Goal: Task Accomplishment & Management: Manage account settings

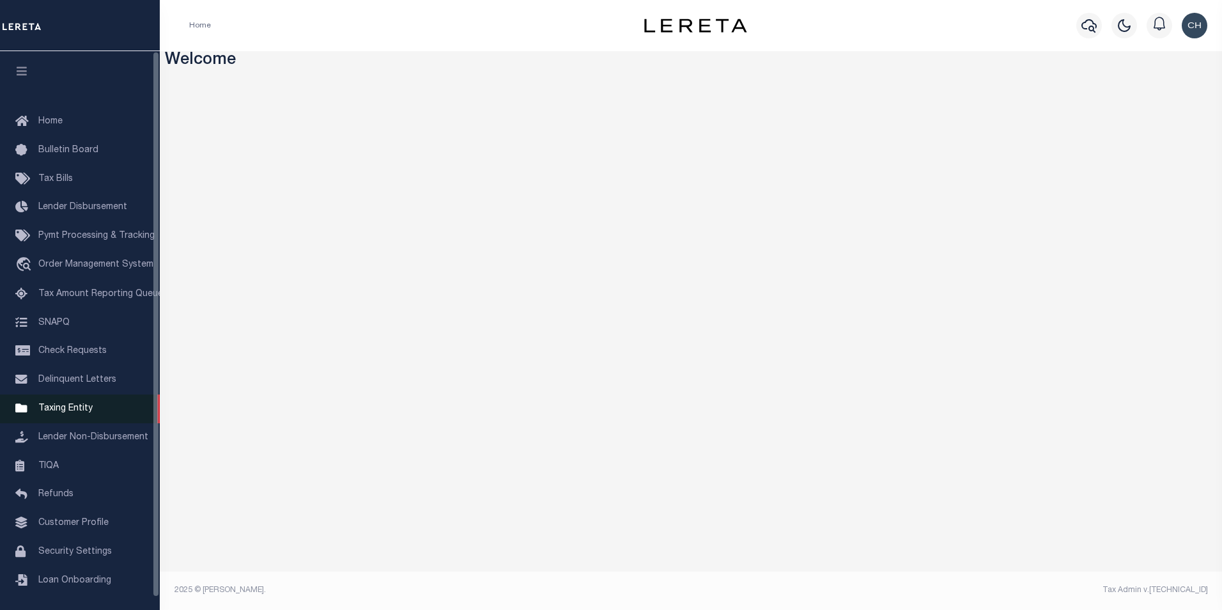
click at [67, 412] on span "Taxing Entity" at bounding box center [65, 408] width 54 height 9
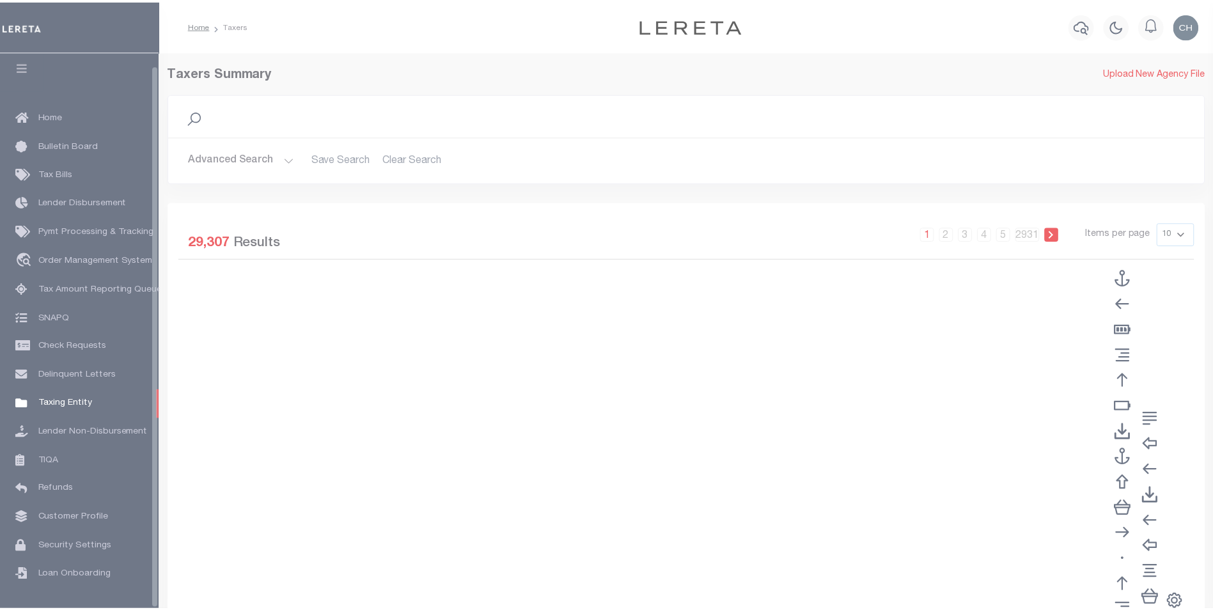
scroll to position [13, 0]
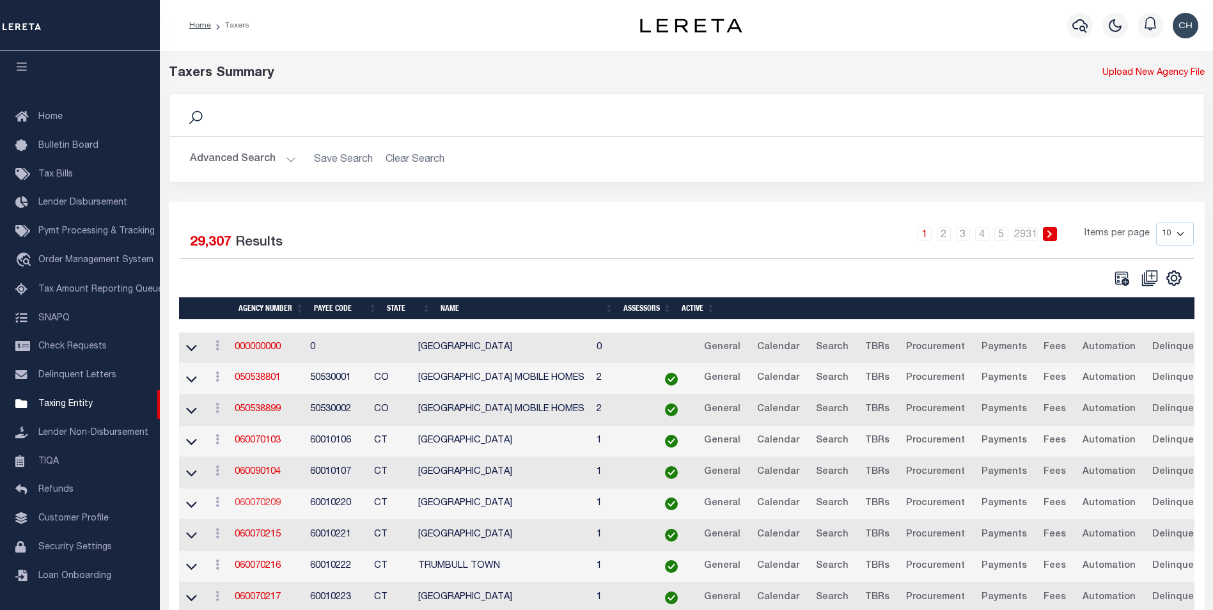
click at [278, 504] on link "060070209" at bounding box center [258, 503] width 46 height 9
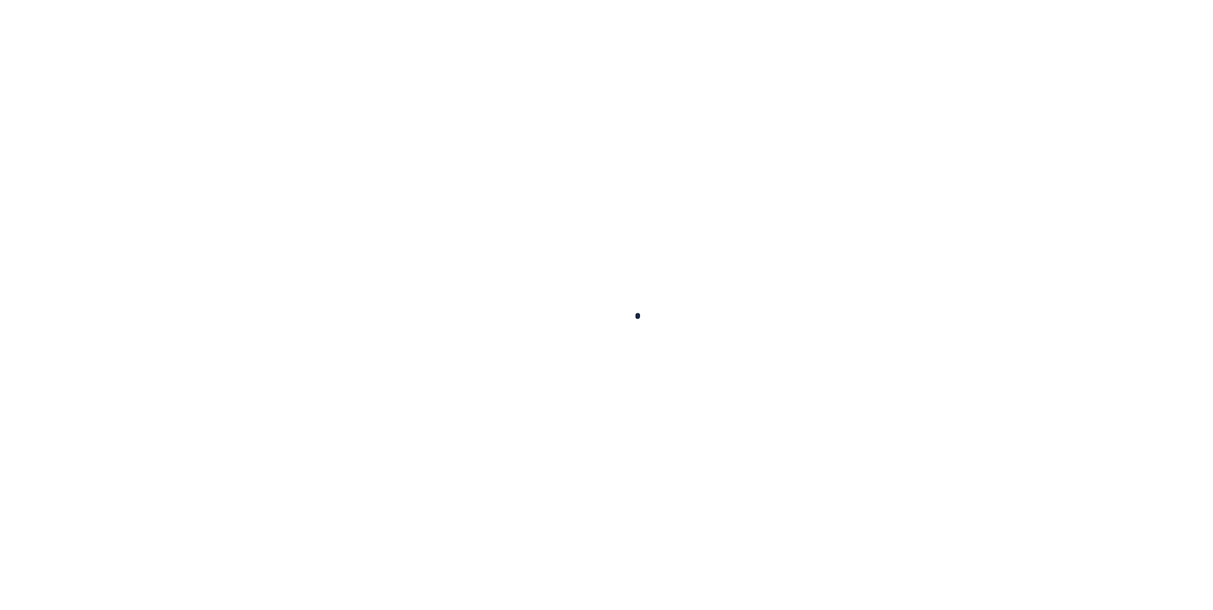
select select
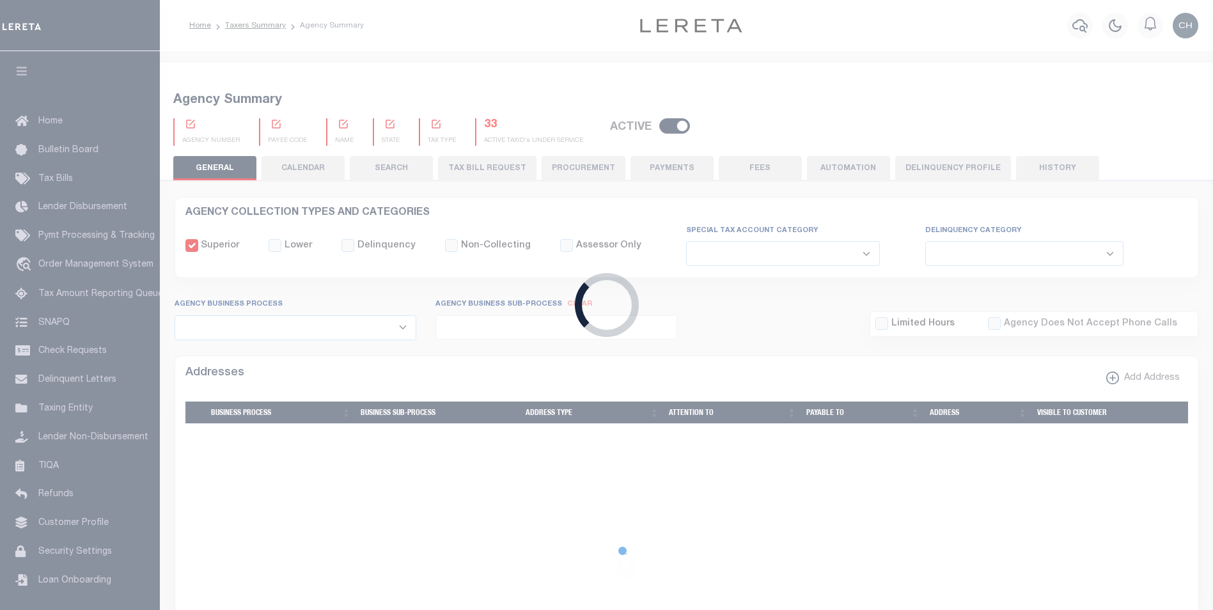
checkbox input "false"
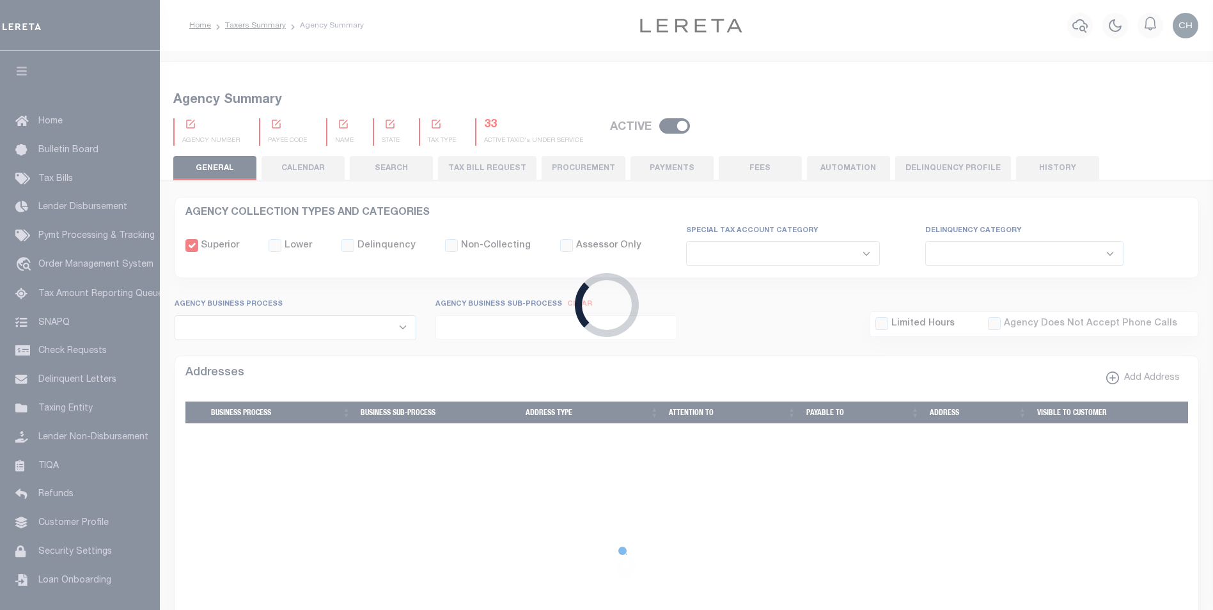
type input "900117019"
